Goal: Task Accomplishment & Management: Use online tool/utility

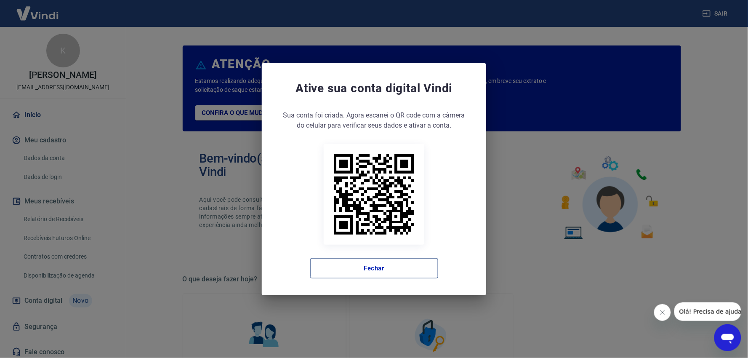
drag, startPoint x: 398, startPoint y: 264, endPoint x: 382, endPoint y: 266, distance: 16.5
click at [399, 264] on button "Fechar" at bounding box center [374, 268] width 128 height 20
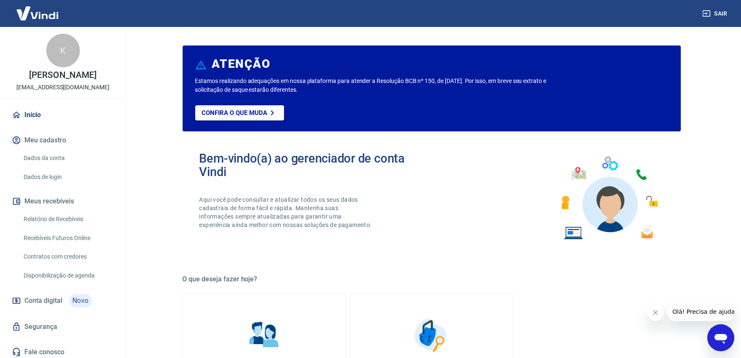
click at [51, 225] on link "Relatório de Recebíveis" at bounding box center [68, 218] width 96 height 17
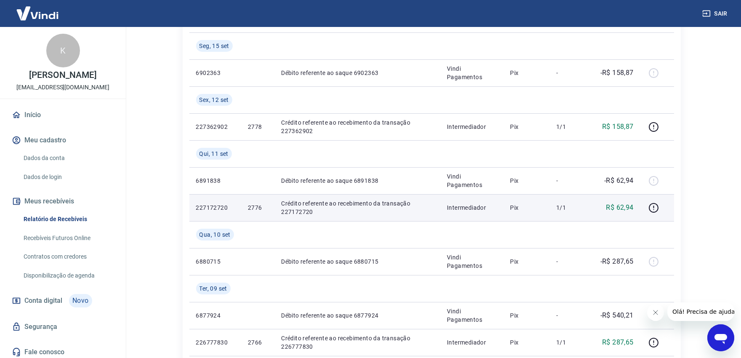
scroll to position [140, 0]
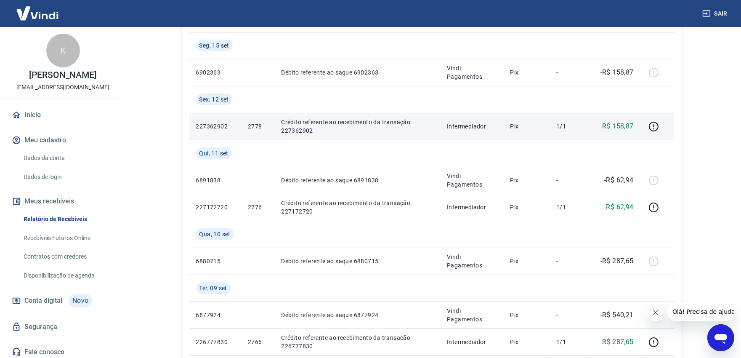
click at [254, 127] on p "2778" at bounding box center [258, 126] width 20 height 8
